Goal: Transaction & Acquisition: Purchase product/service

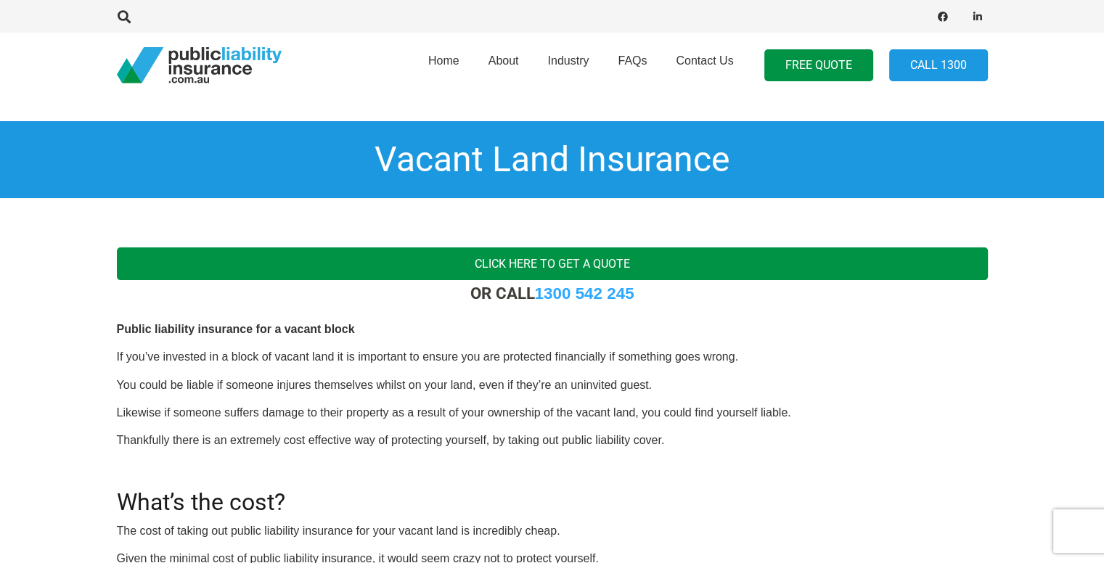
click at [560, 262] on link "Click here to get a quote" at bounding box center [552, 264] width 871 height 33
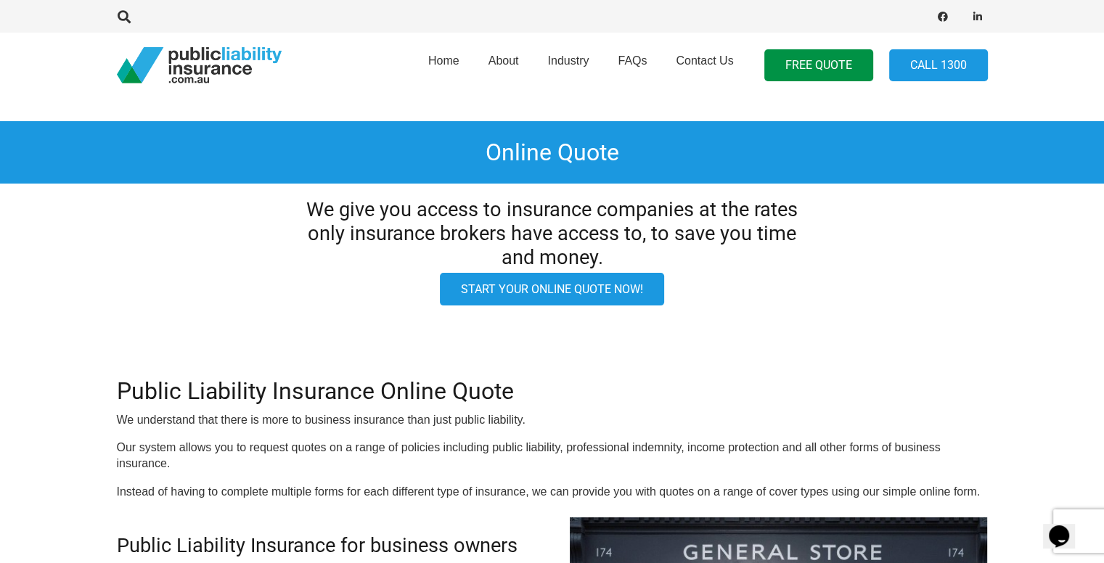
click at [574, 285] on link "Start your online quote now!" at bounding box center [552, 289] width 224 height 33
